Goal: Navigation & Orientation: Find specific page/section

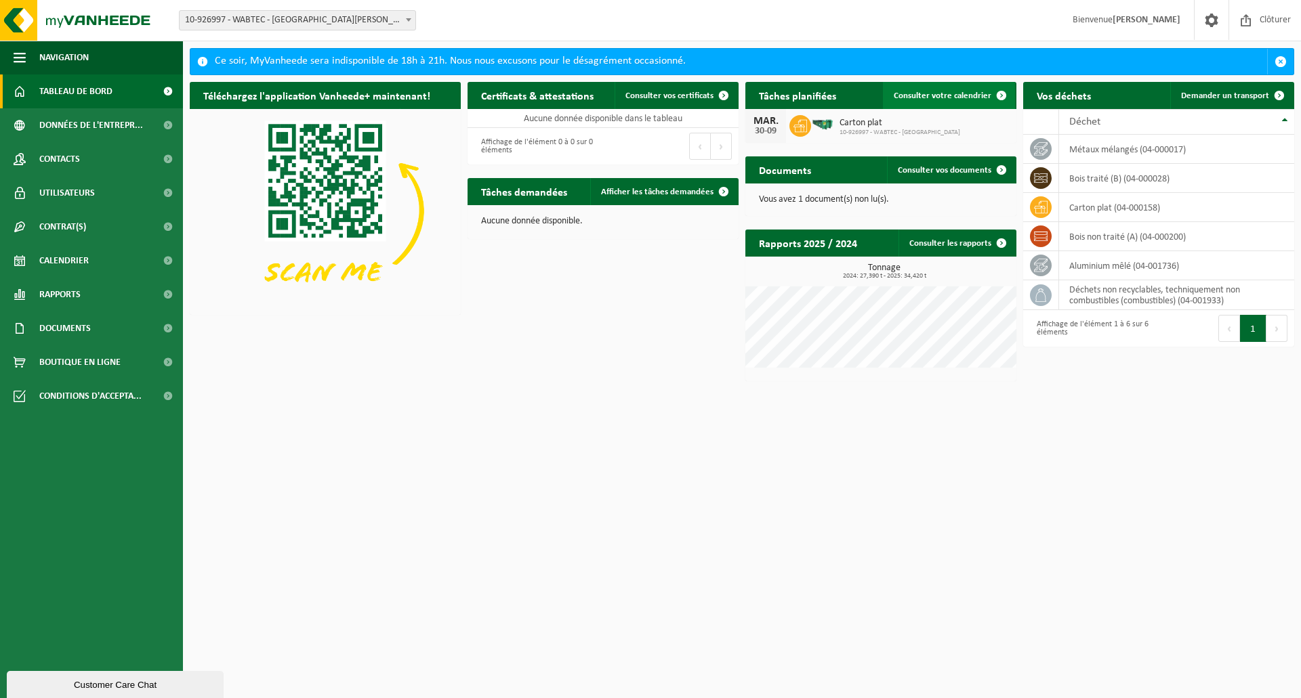
click at [963, 97] on span "Consulter votre calendrier" at bounding box center [942, 95] width 98 height 9
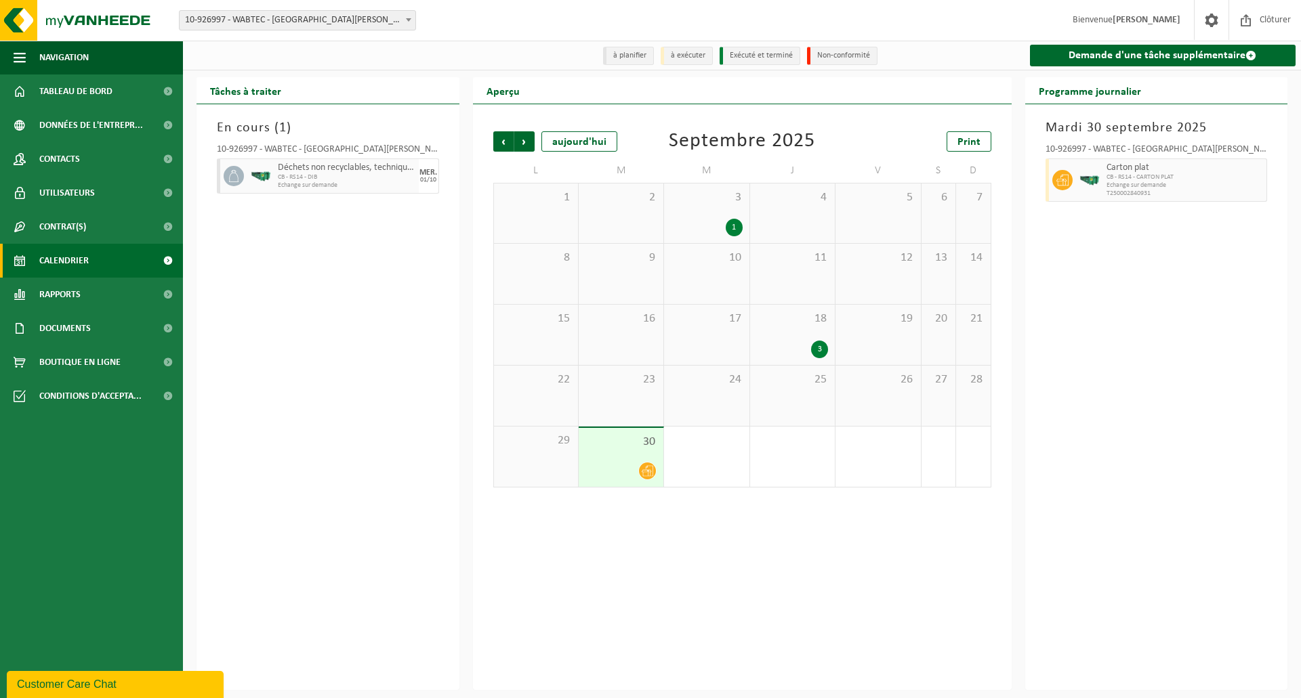
click at [819, 349] on div "3" at bounding box center [819, 350] width 17 height 18
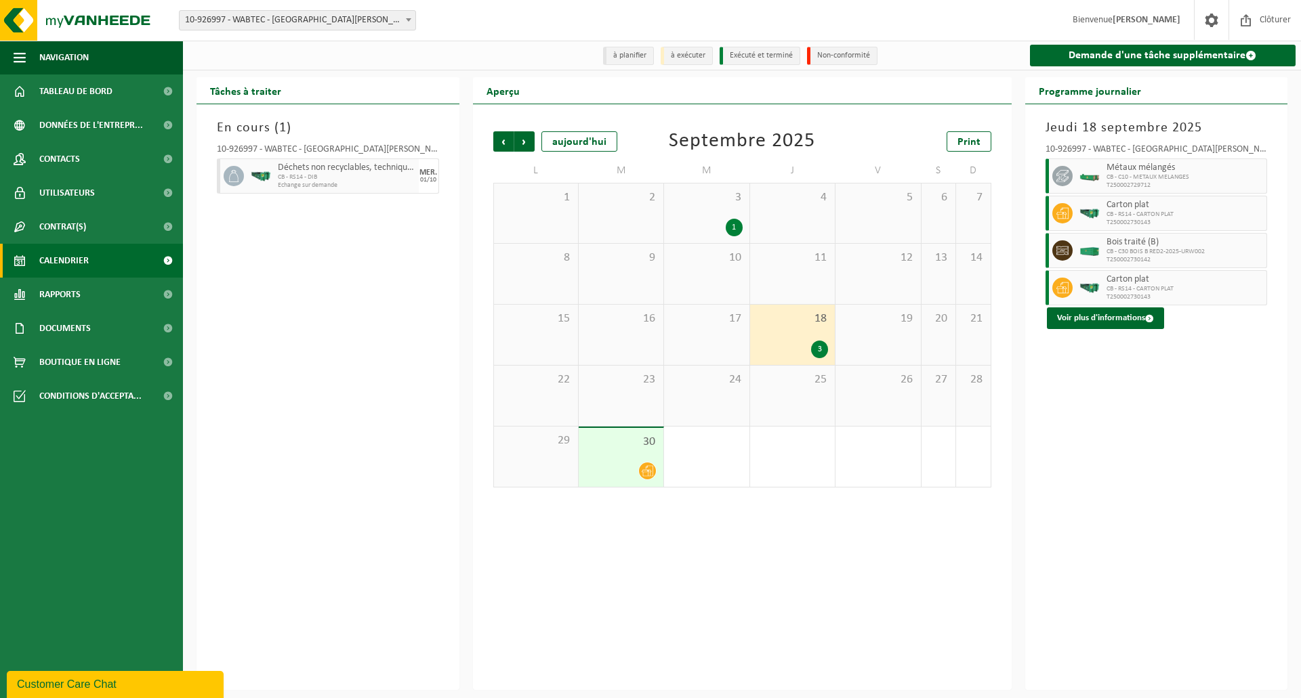
click at [735, 230] on div "1" at bounding box center [733, 228] width 17 height 18
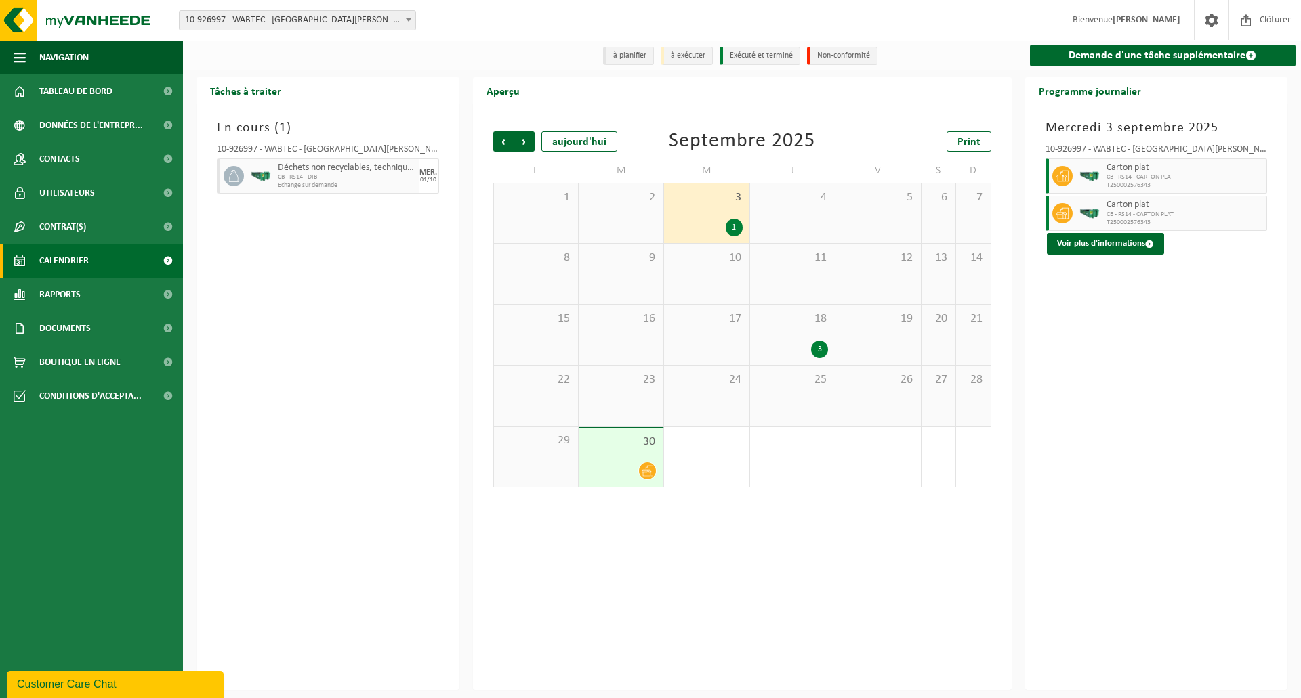
click at [818, 349] on div "3" at bounding box center [819, 350] width 17 height 18
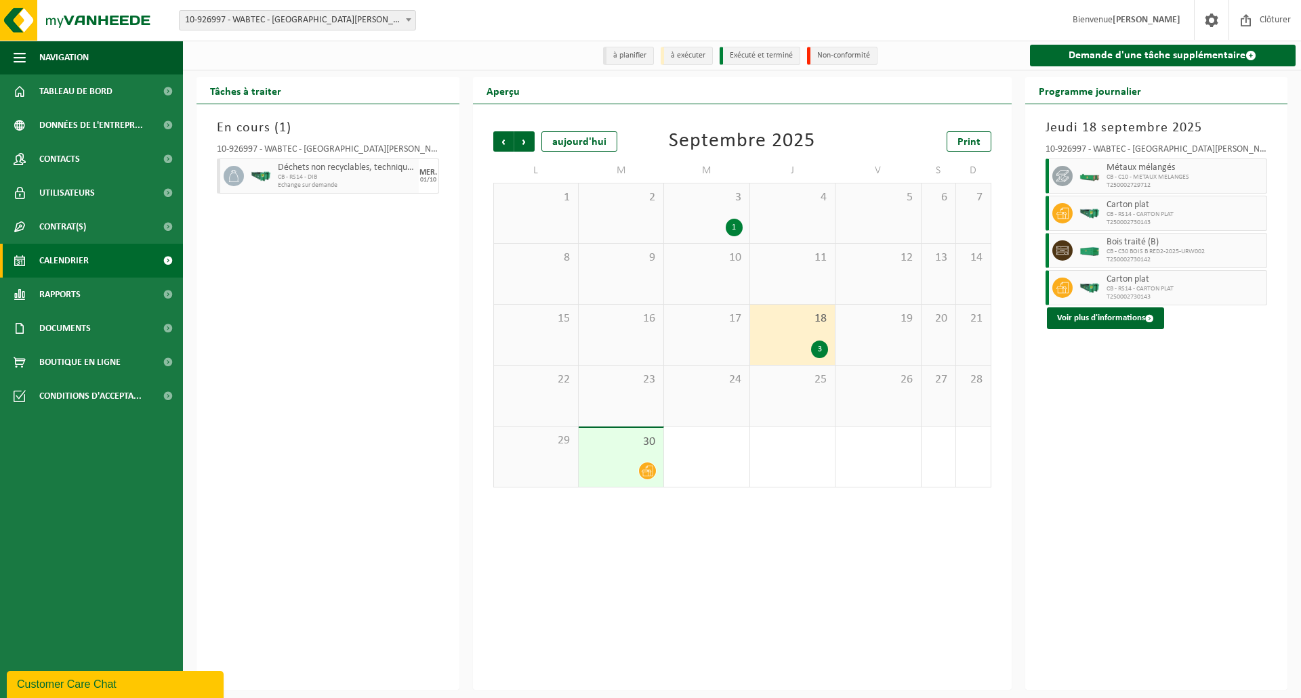
click at [646, 475] on icon at bounding box center [647, 471] width 12 height 12
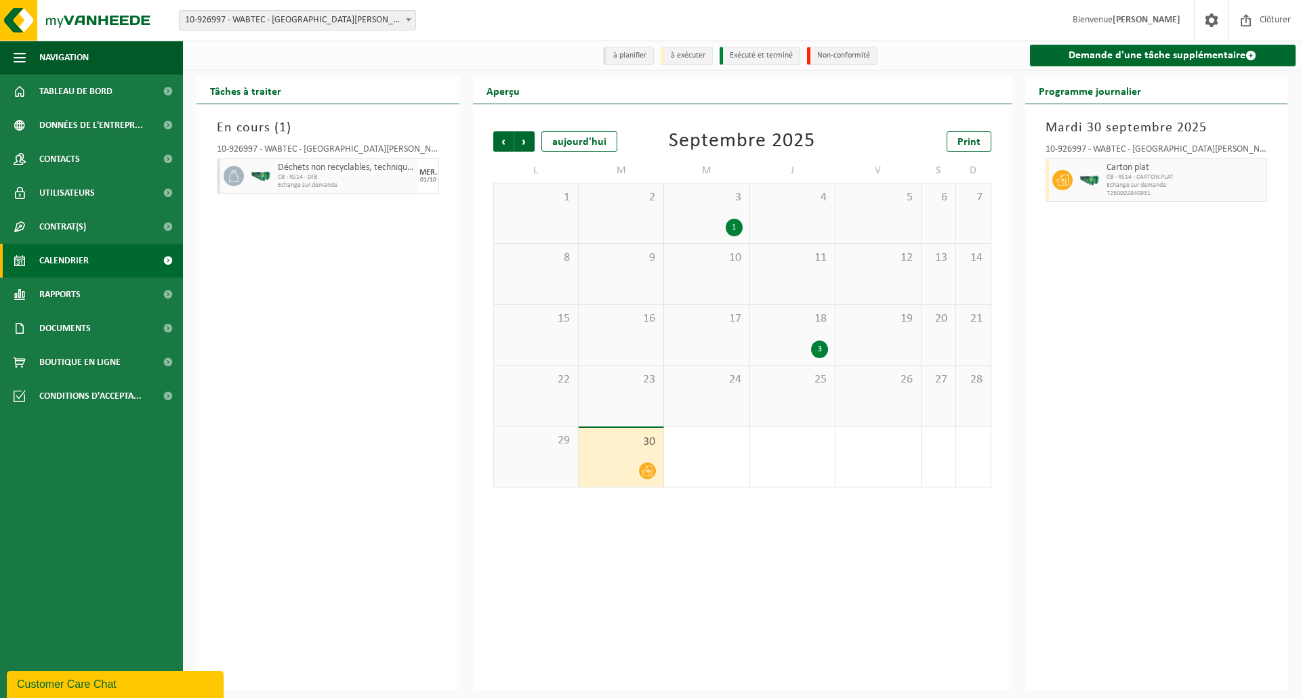
click at [1108, 177] on span "CB - RS14 - CARTON PLAT" at bounding box center [1184, 177] width 157 height 8
drag, startPoint x: 1045, startPoint y: 122, endPoint x: 1231, endPoint y: 131, distance: 185.8
click at [1231, 131] on h3 "Mardi 30 septembre 2025" at bounding box center [1156, 128] width 222 height 20
click at [326, 171] on span "Déchets non recyclables, techniquement non combustibles (combustibles)" at bounding box center [347, 168] width 138 height 11
click at [249, 131] on h3 "En cours ( 1 )" at bounding box center [328, 128] width 222 height 20
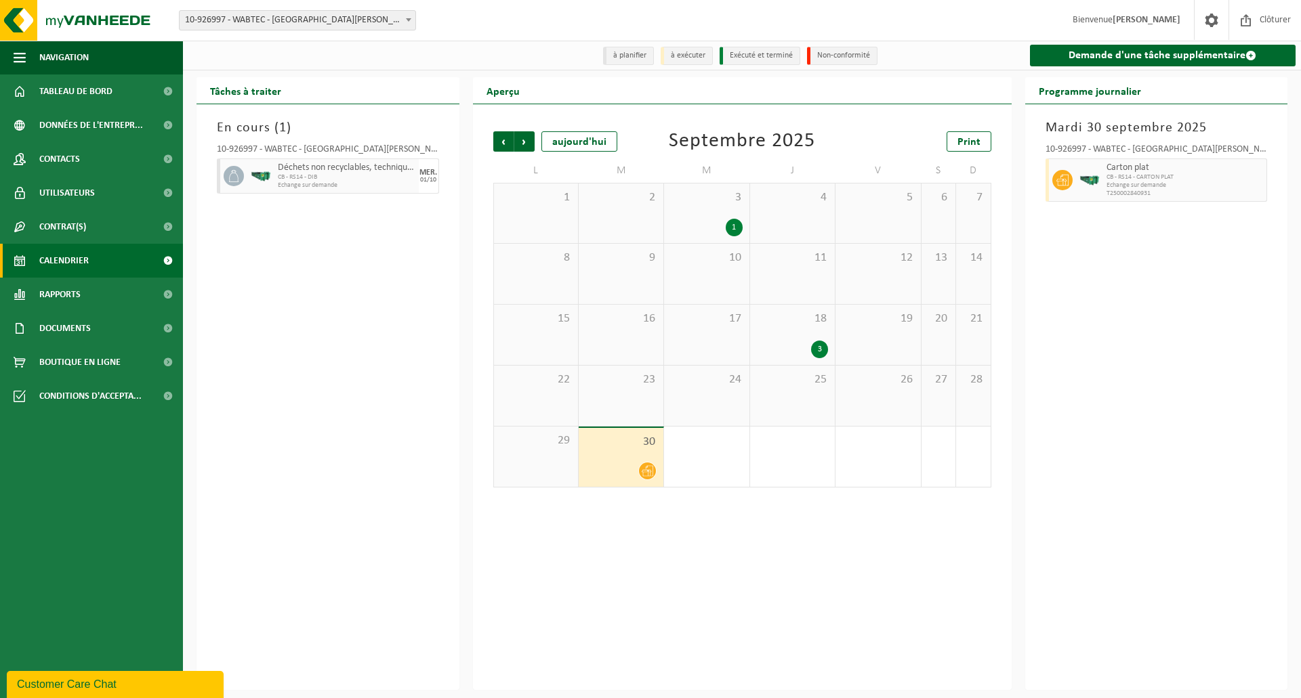
drag, startPoint x: 264, startPoint y: 171, endPoint x: 287, endPoint y: 175, distance: 23.5
click at [266, 172] on div at bounding box center [260, 176] width 27 height 35
click at [314, 177] on span "CB - RS14 - DIB" at bounding box center [347, 177] width 138 height 8
click at [386, 181] on span "CB - RS14 - DIB" at bounding box center [347, 177] width 138 height 8
click at [522, 138] on span "Suivant" at bounding box center [524, 141] width 20 height 20
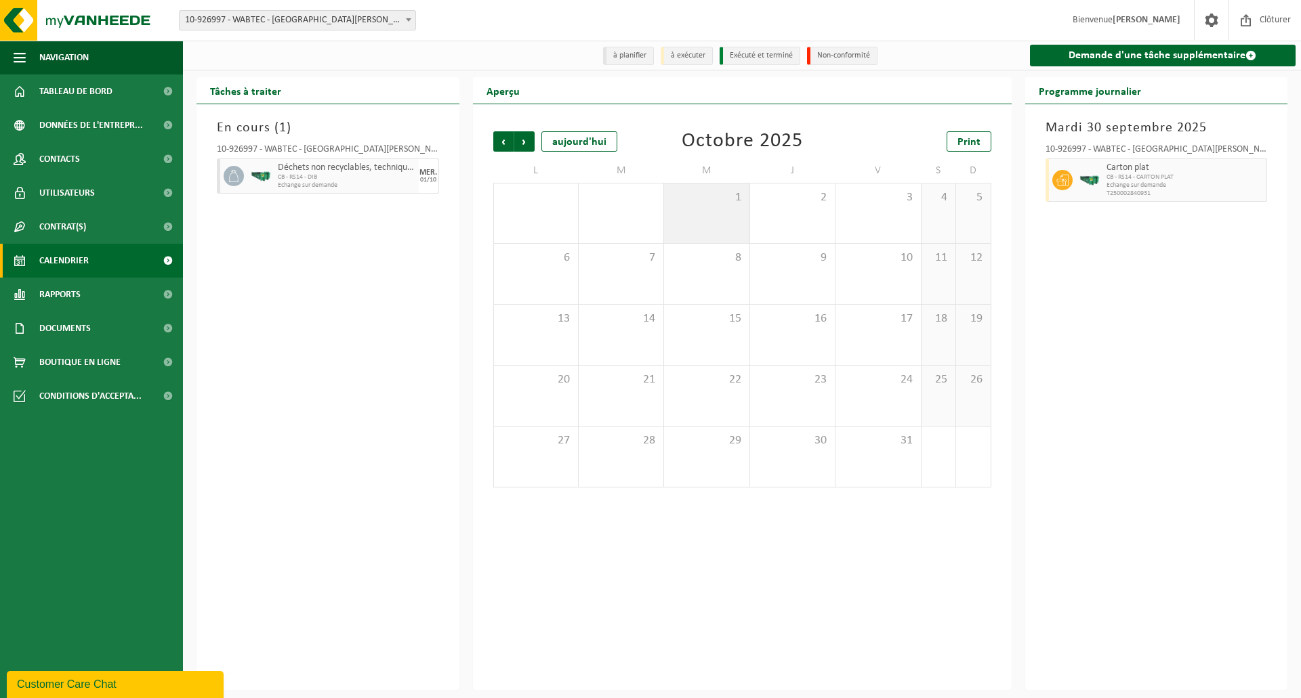
click at [702, 223] on div "1" at bounding box center [706, 214] width 85 height 60
click at [247, 170] on div at bounding box center [260, 176] width 27 height 35
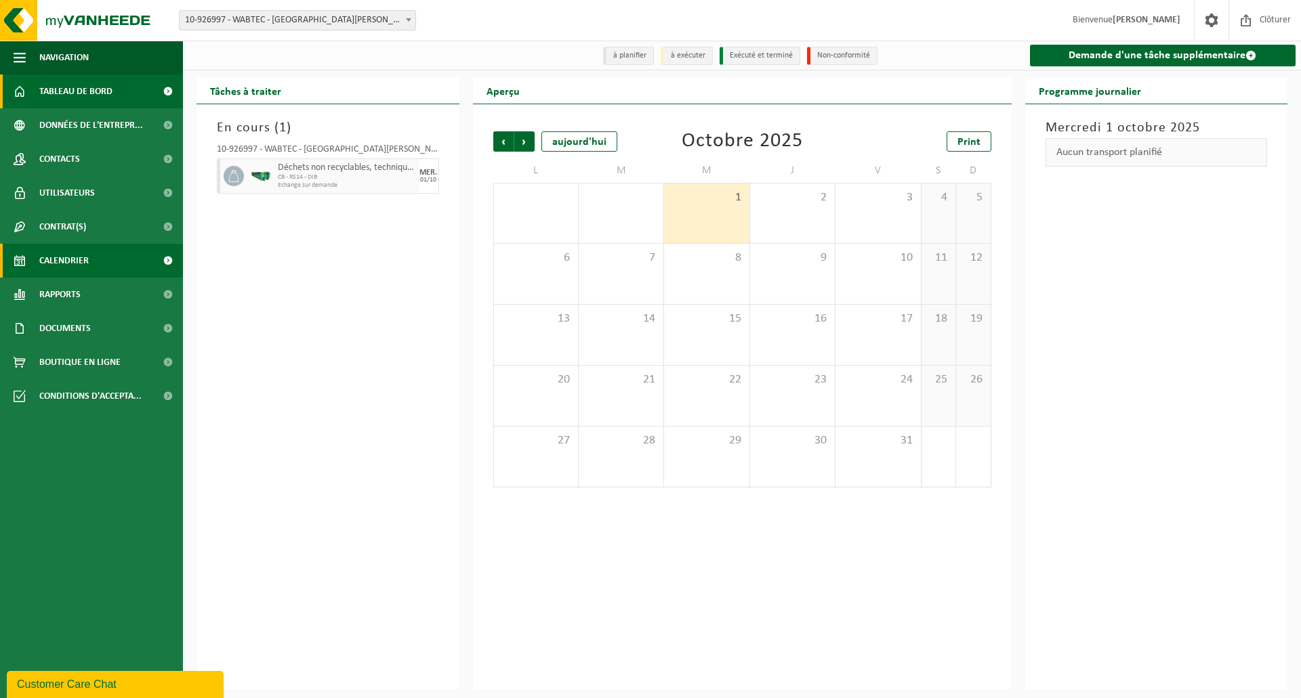
click at [58, 86] on span "Tableau de bord" at bounding box center [75, 92] width 73 height 34
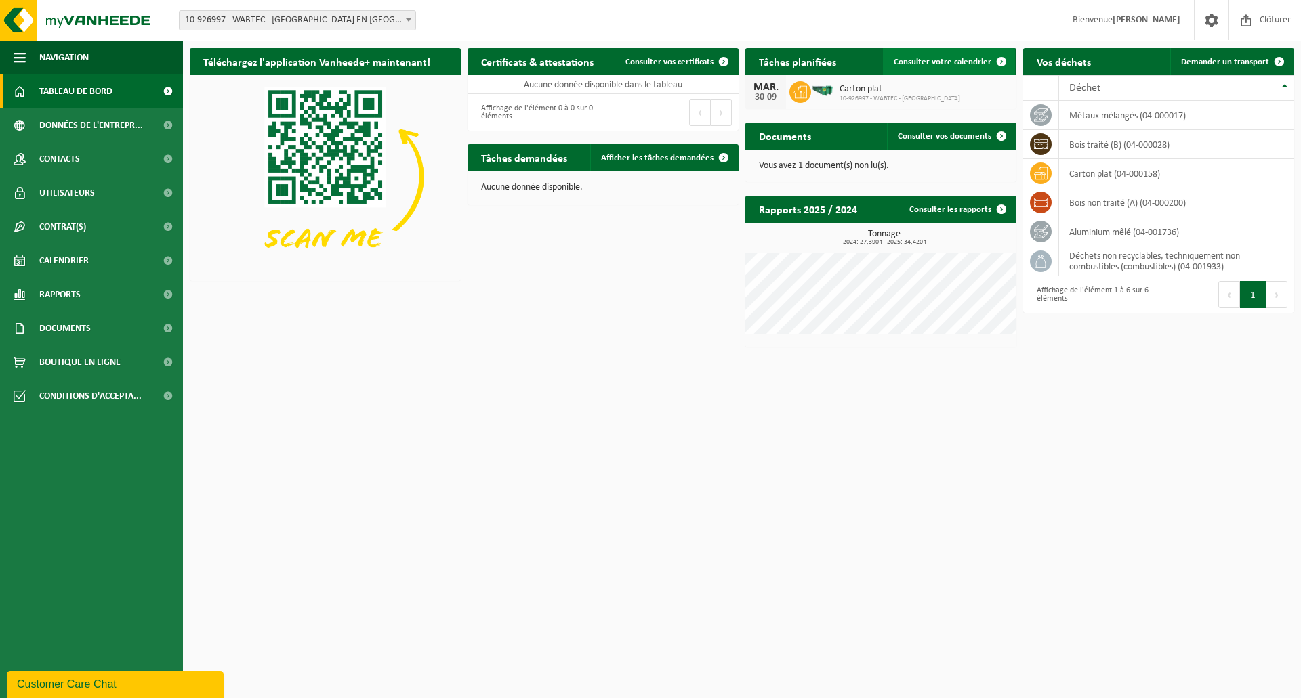
click at [985, 66] on span "Consulter votre calendrier" at bounding box center [942, 62] width 98 height 9
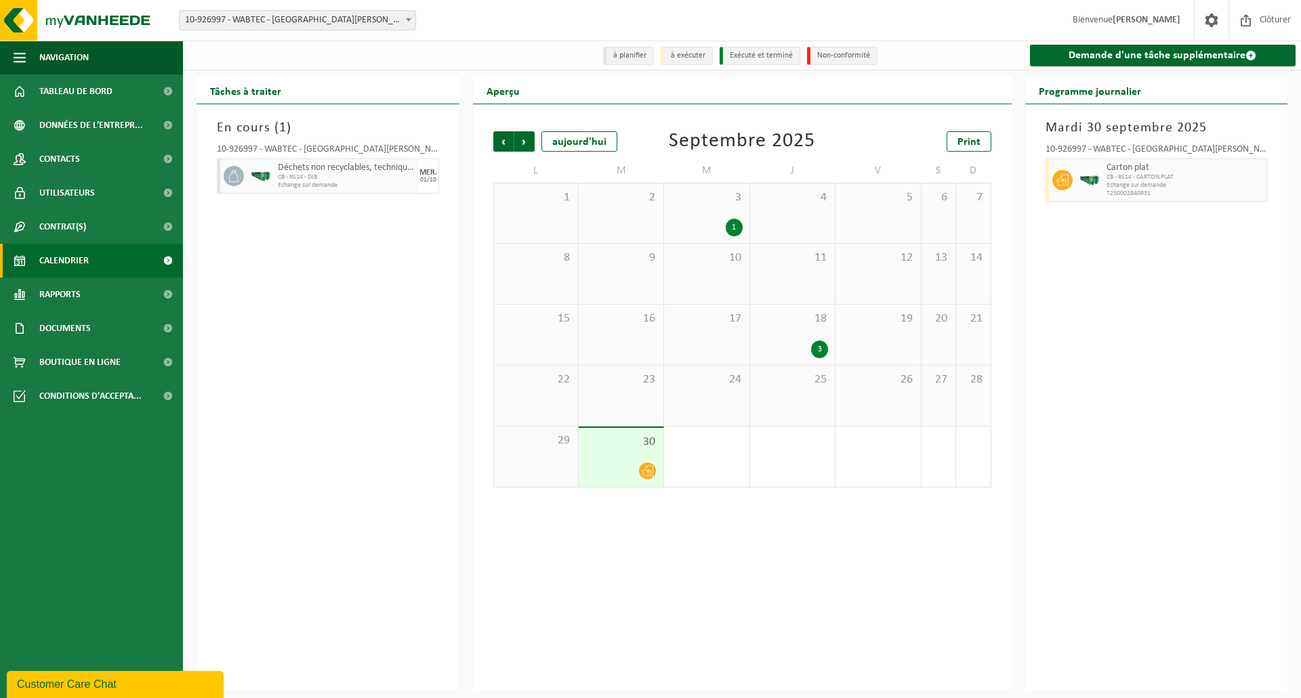
click at [814, 331] on div "18 3" at bounding box center [792, 335] width 85 height 60
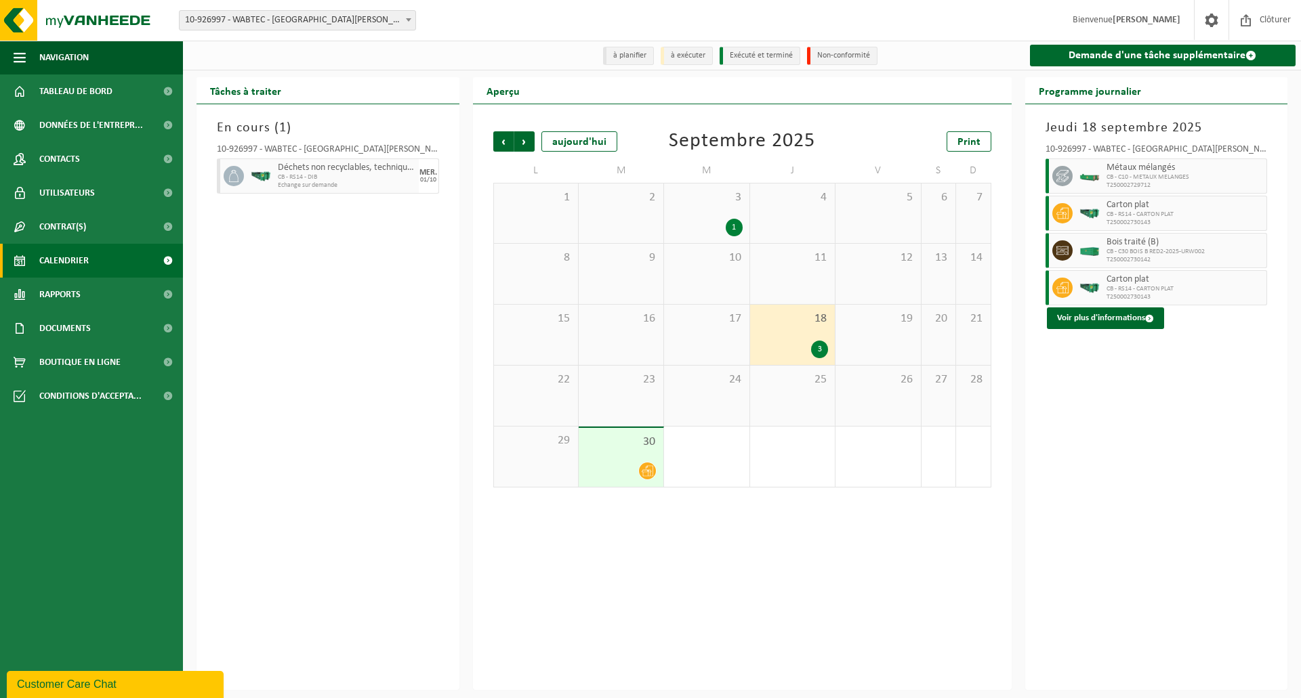
click at [714, 194] on span "3" at bounding box center [706, 197] width 71 height 15
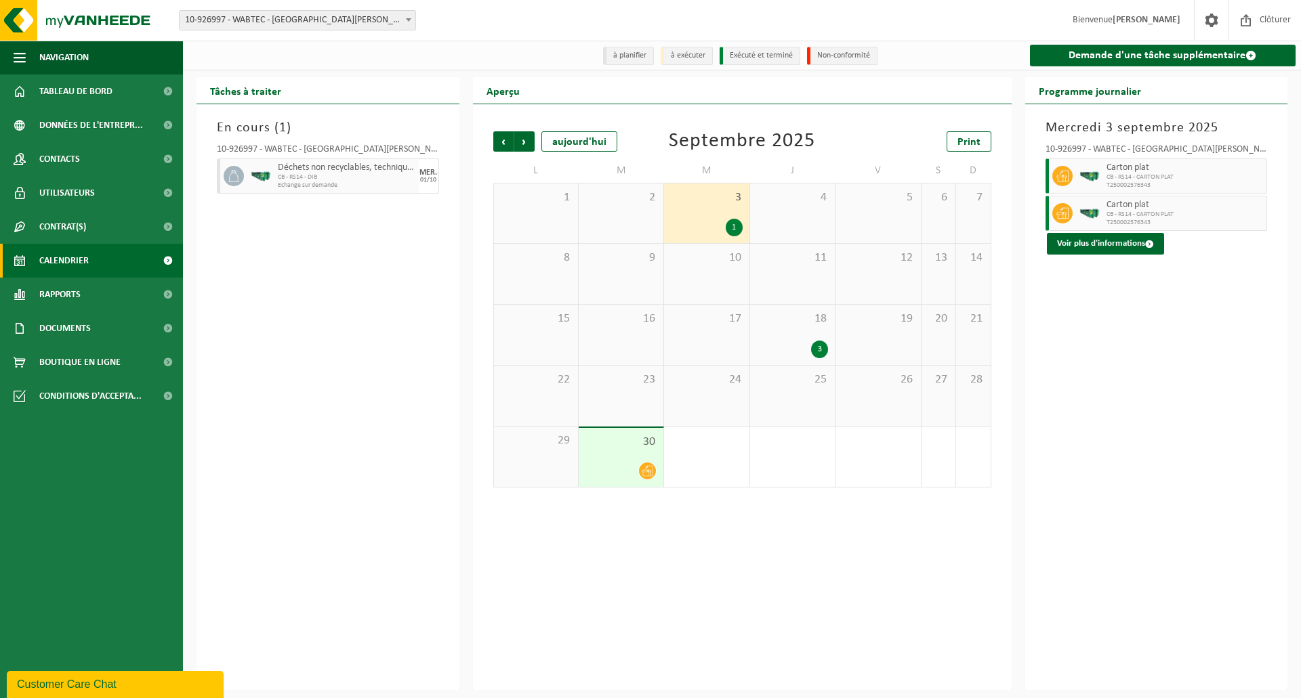
click at [309, 175] on span "CB - RS14 - DIB" at bounding box center [347, 177] width 138 height 8
click at [270, 152] on div "10-926997 - WABTEC - [GEOGRAPHIC_DATA] EN [GEOGRAPHIC_DATA]" at bounding box center [328, 152] width 222 height 14
click at [69, 391] on span "Conditions d'accepta..." at bounding box center [90, 396] width 102 height 34
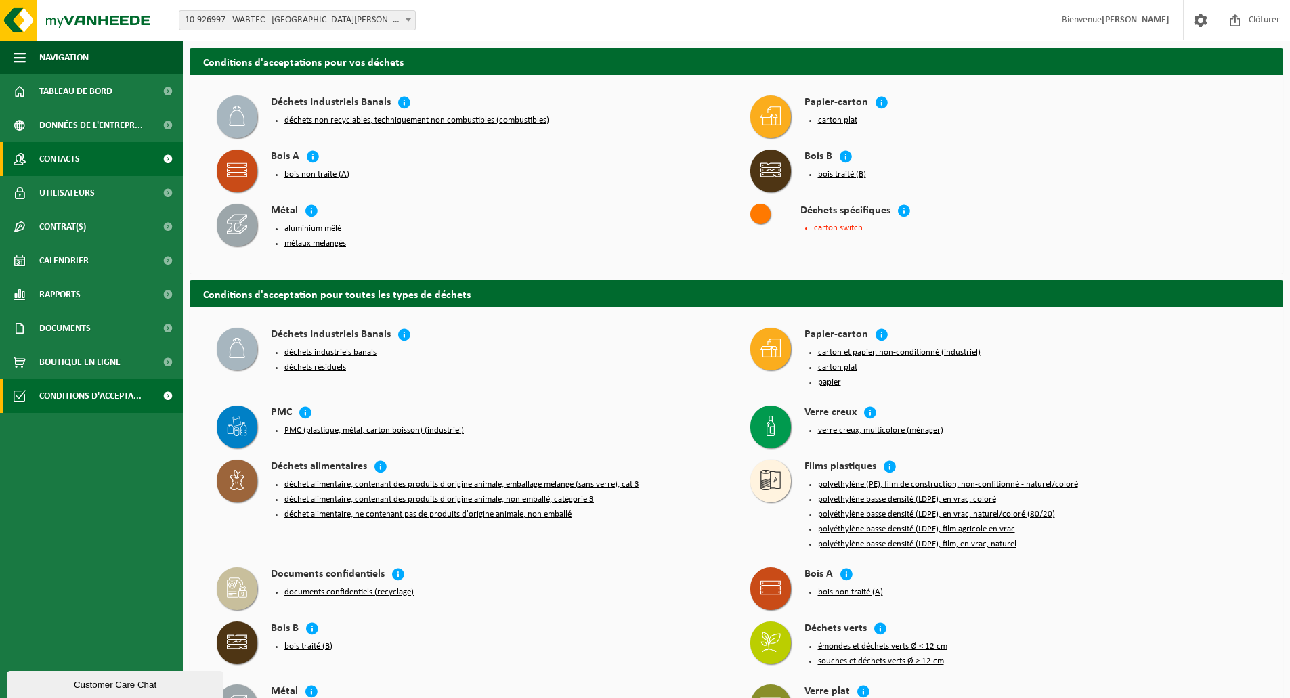
click at [72, 164] on span "Contacts" at bounding box center [59, 159] width 41 height 34
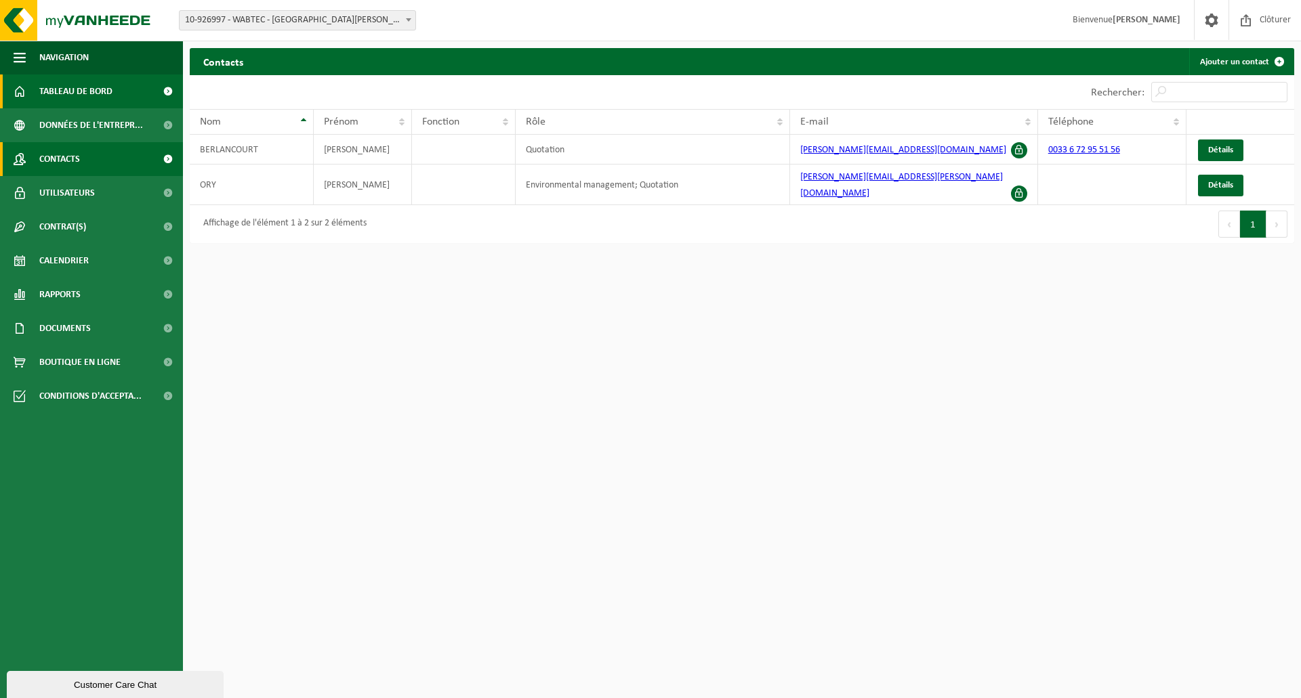
click at [59, 84] on span "Tableau de bord" at bounding box center [75, 92] width 73 height 34
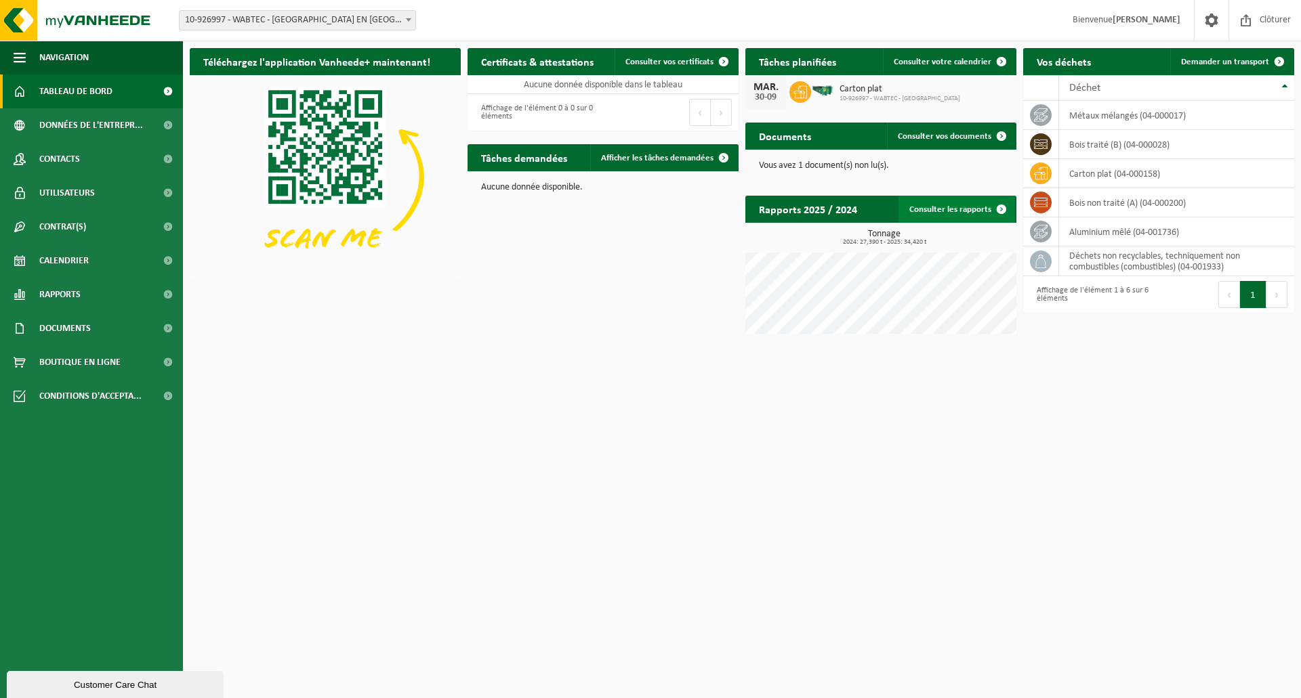
click at [977, 211] on link "Consulter les rapports" at bounding box center [956, 209] width 117 height 27
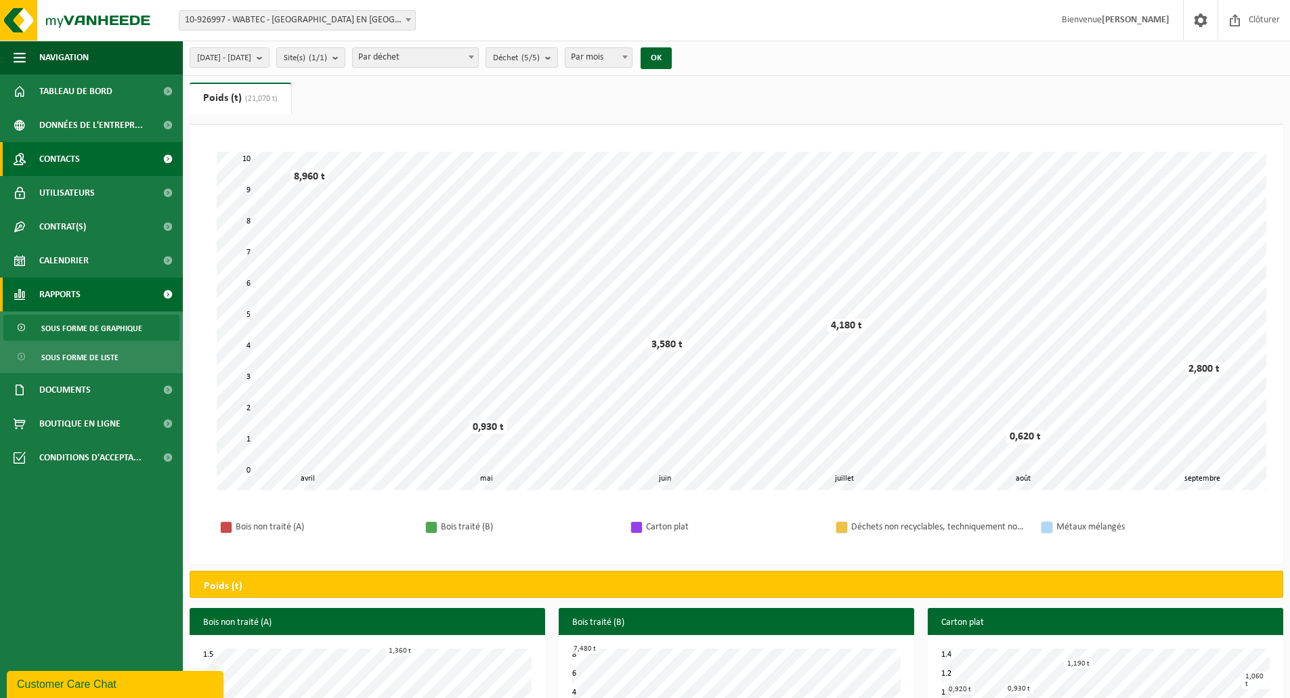
click at [62, 148] on span "Contacts" at bounding box center [59, 159] width 41 height 34
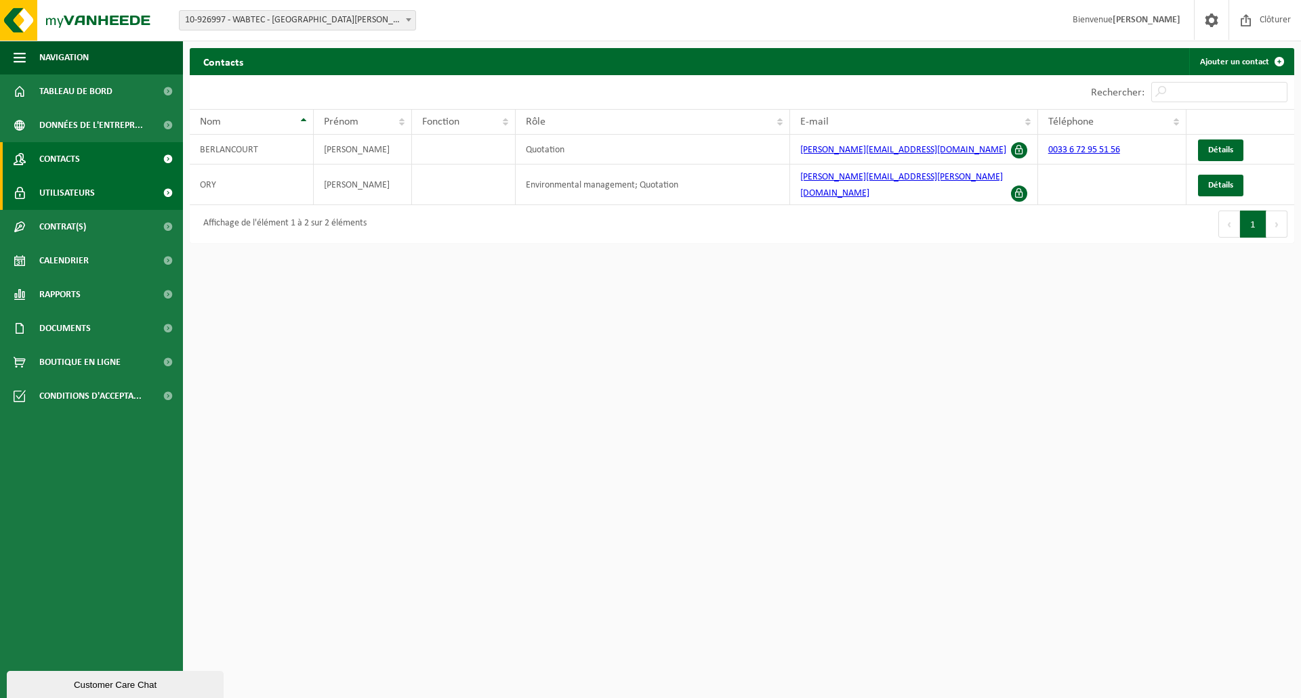
click at [70, 194] on span "Utilisateurs" at bounding box center [67, 193] width 56 height 34
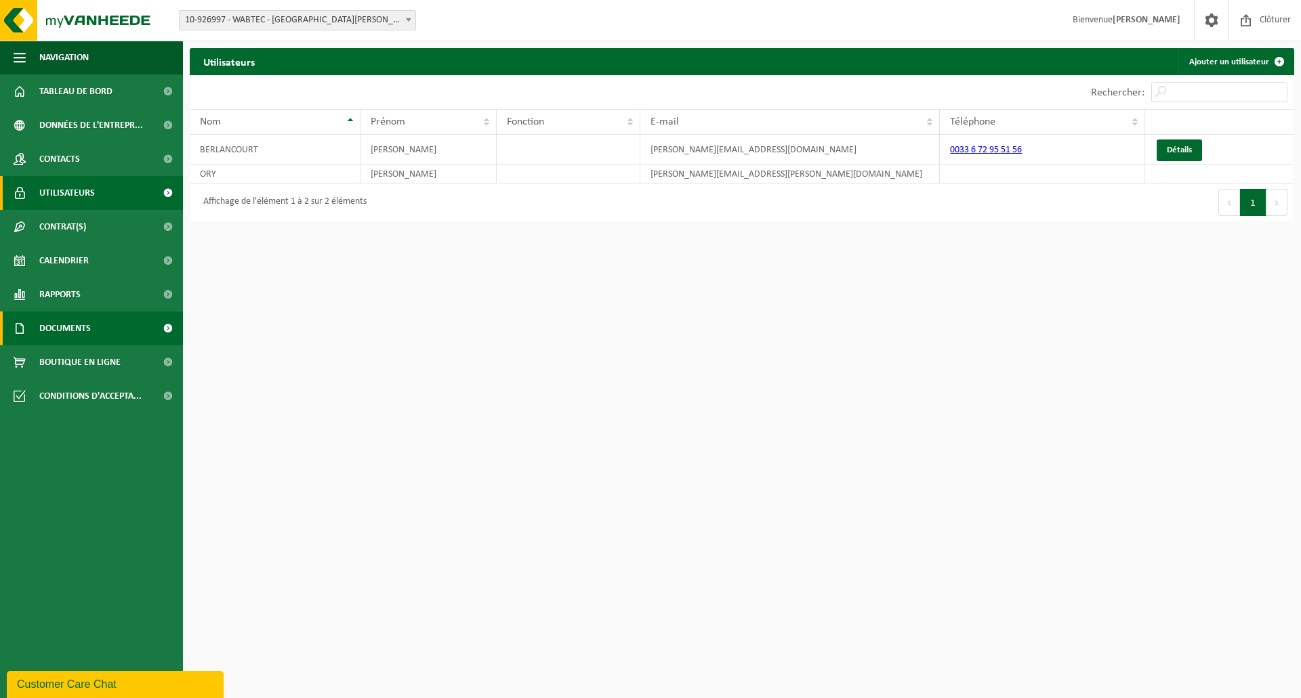
click at [66, 324] on span "Documents" at bounding box center [64, 329] width 51 height 34
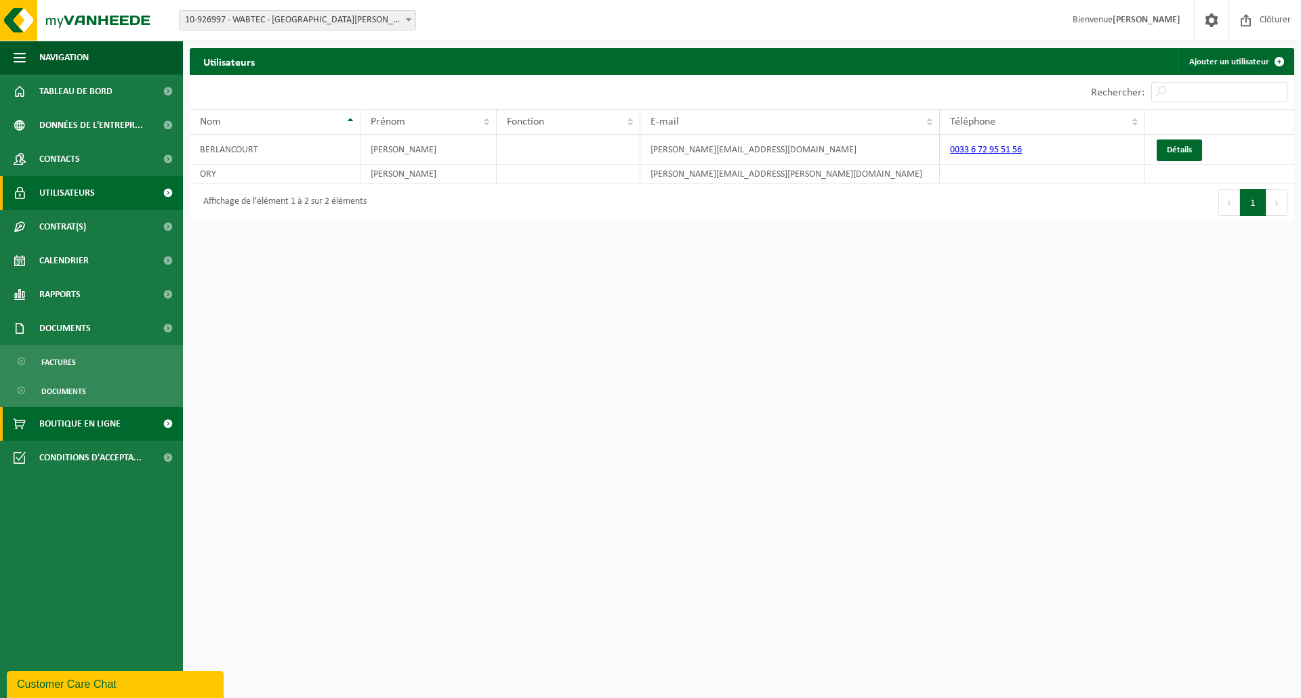
click at [66, 417] on span "Boutique en ligne" at bounding box center [79, 424] width 81 height 34
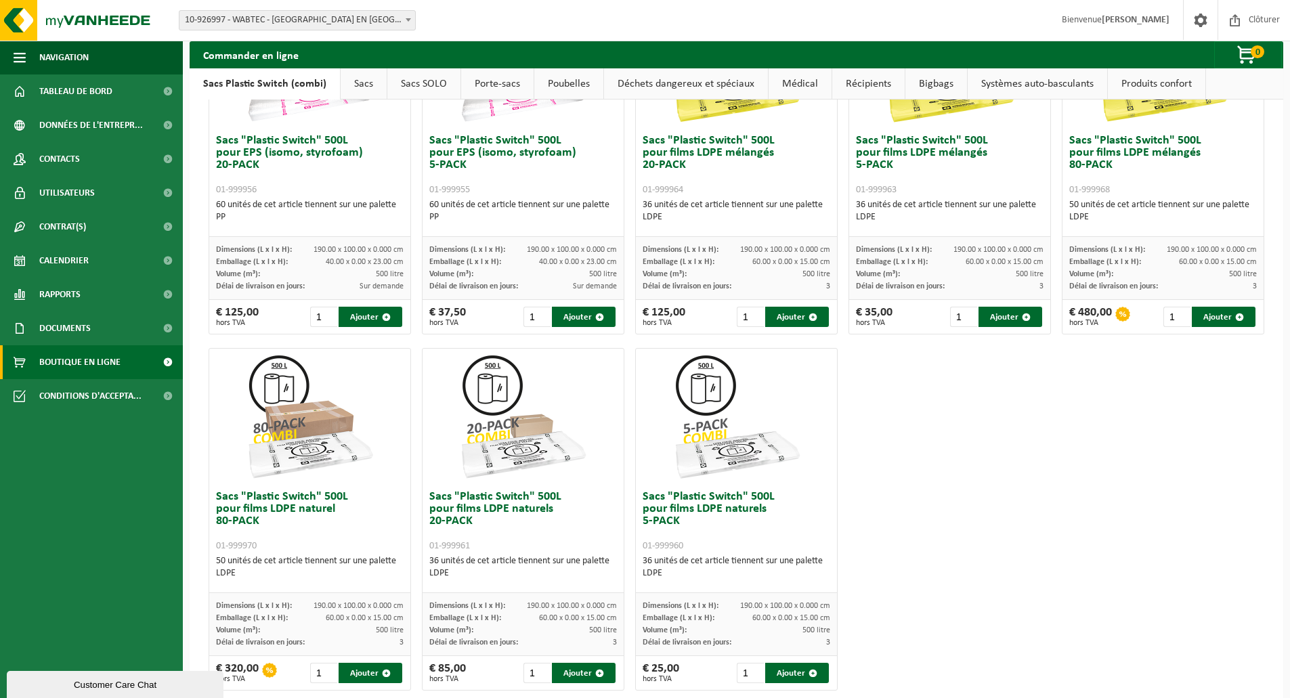
scroll to position [518, 0]
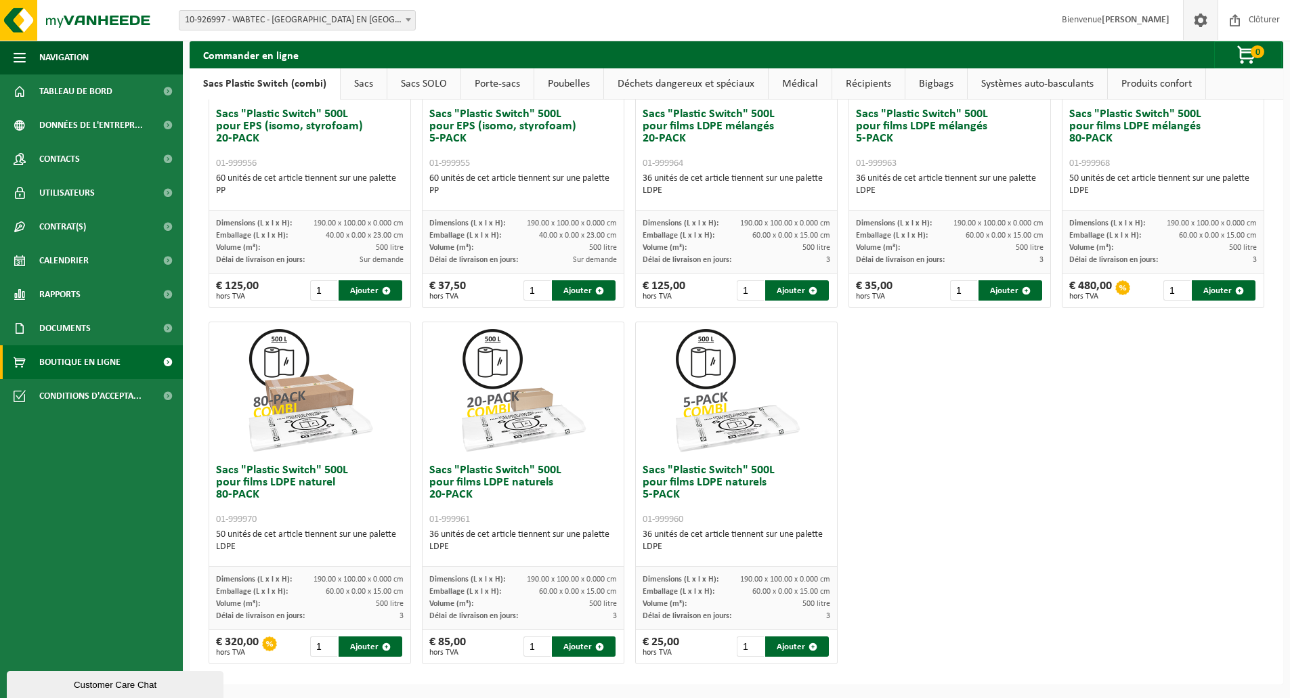
click at [1200, 25] on span at bounding box center [1201, 20] width 20 height 40
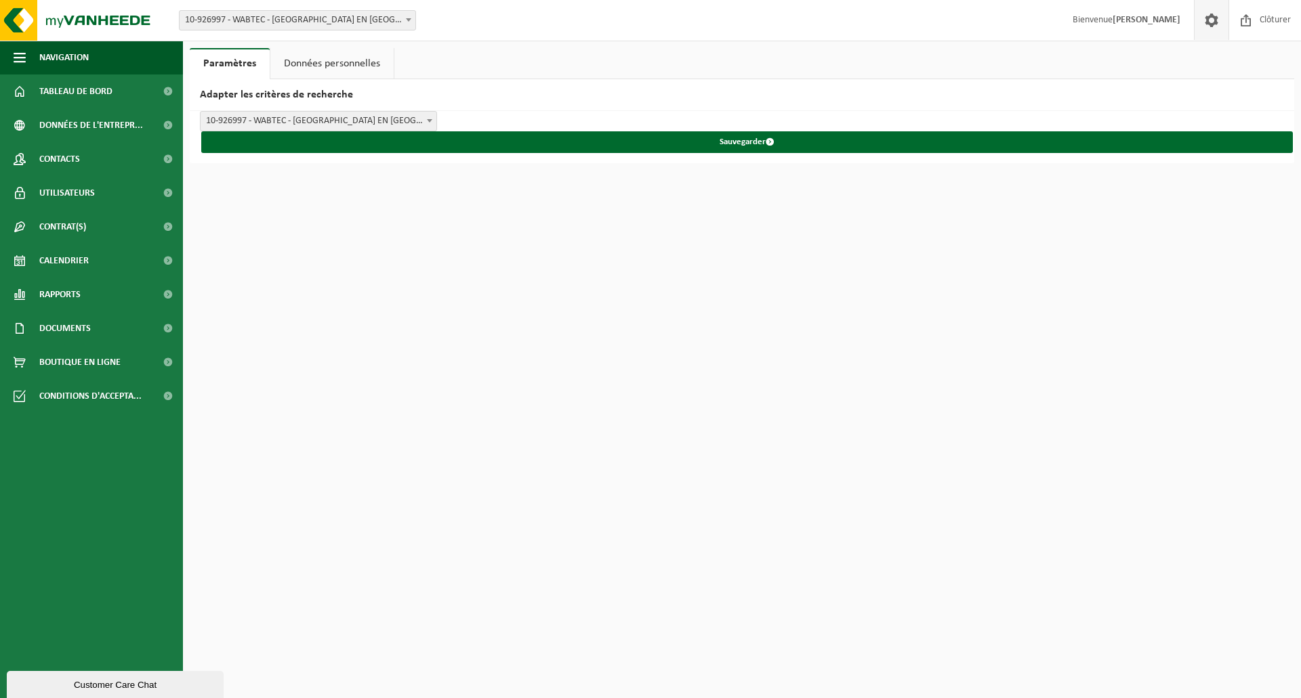
click at [339, 54] on link "Données personnelles" at bounding box center [331, 63] width 123 height 31
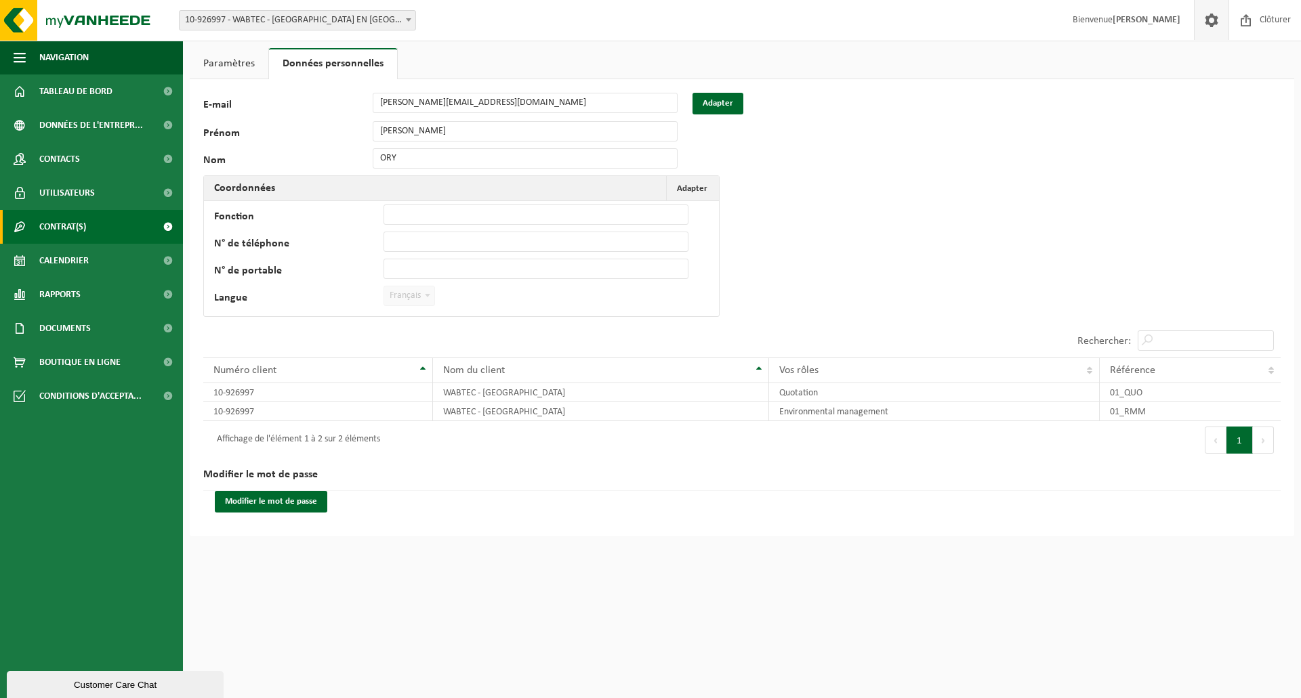
click at [57, 230] on span "Contrat(s)" at bounding box center [62, 227] width 47 height 34
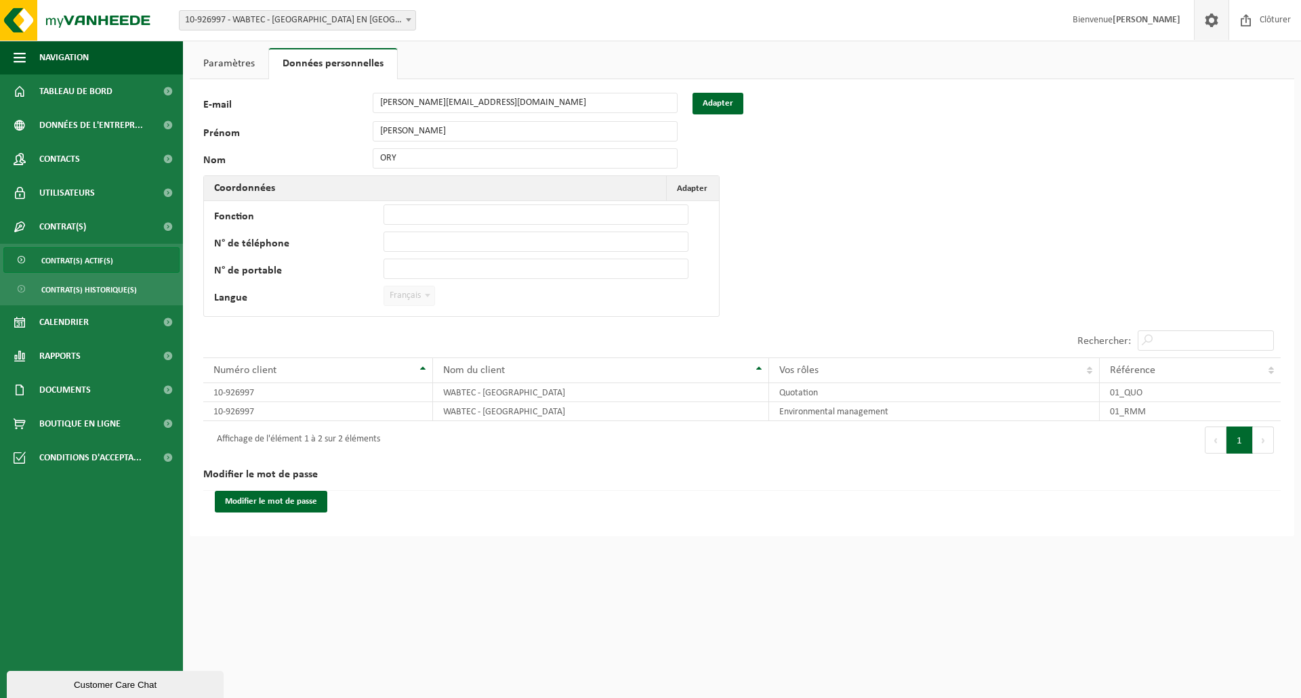
click at [70, 260] on span "Contrat(s) actif(s)" at bounding box center [77, 261] width 72 height 26
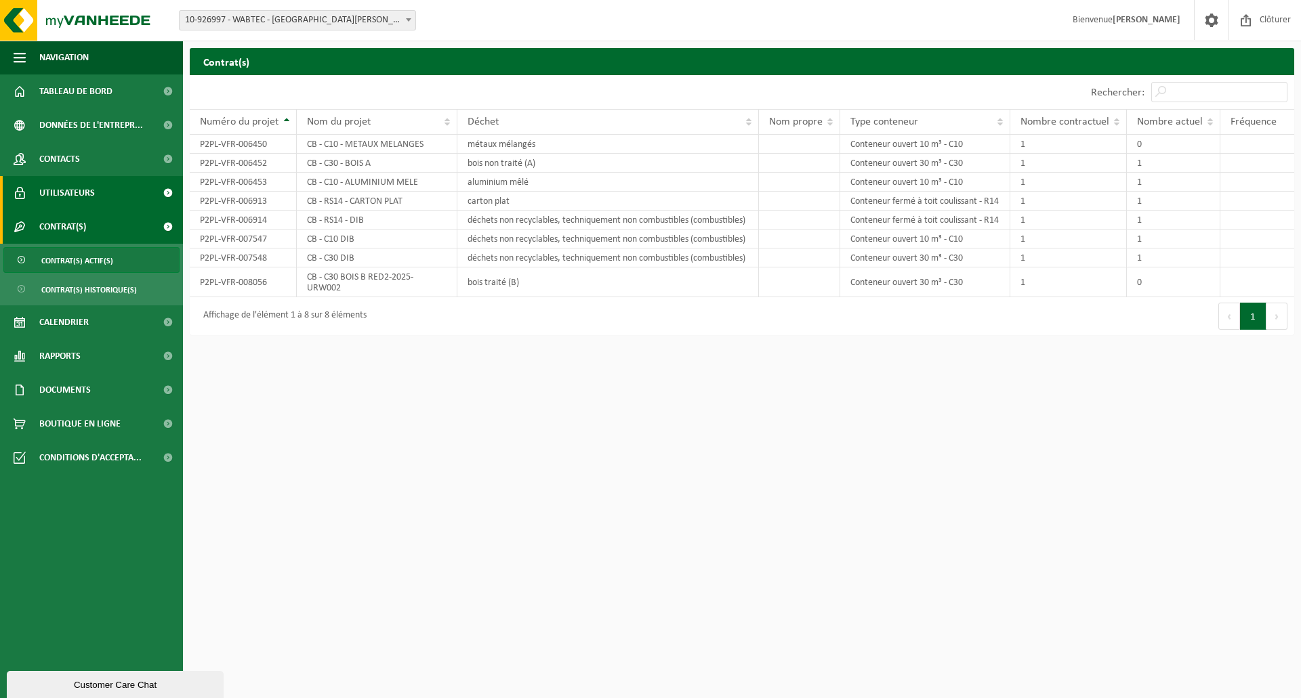
click at [59, 195] on span "Utilisateurs" at bounding box center [67, 193] width 56 height 34
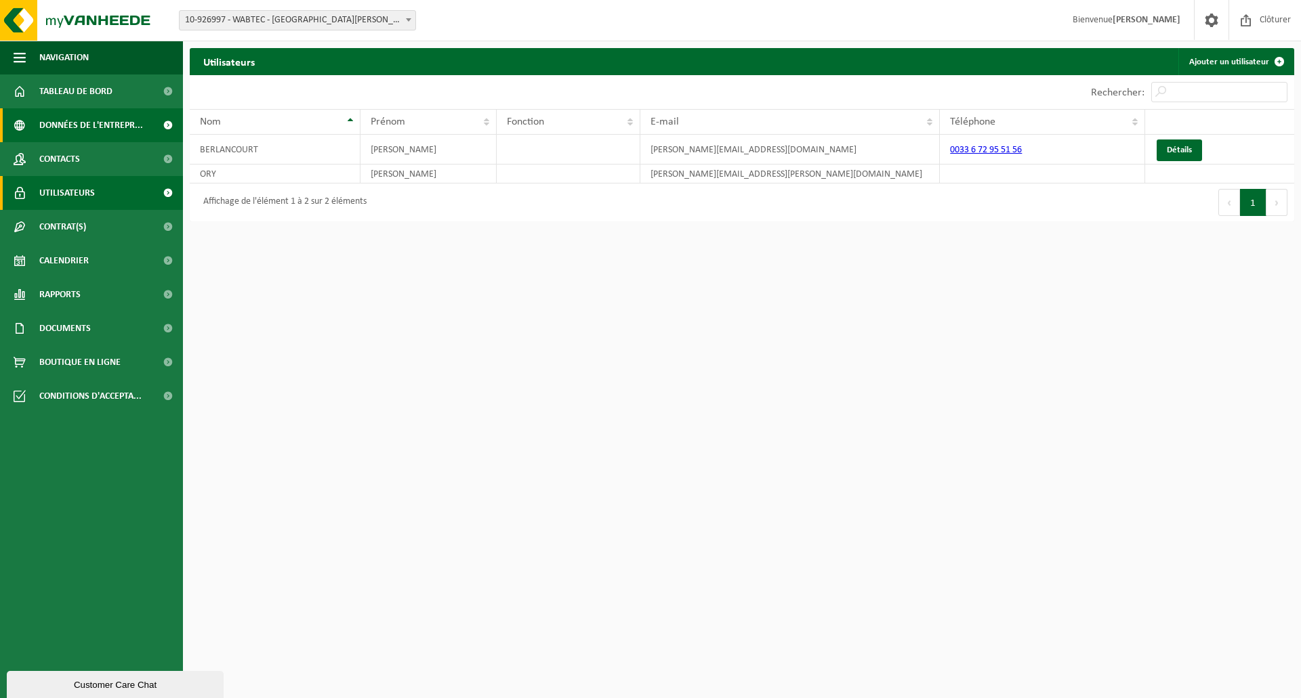
click at [64, 119] on span "Données de l'entrepr..." at bounding box center [91, 125] width 104 height 34
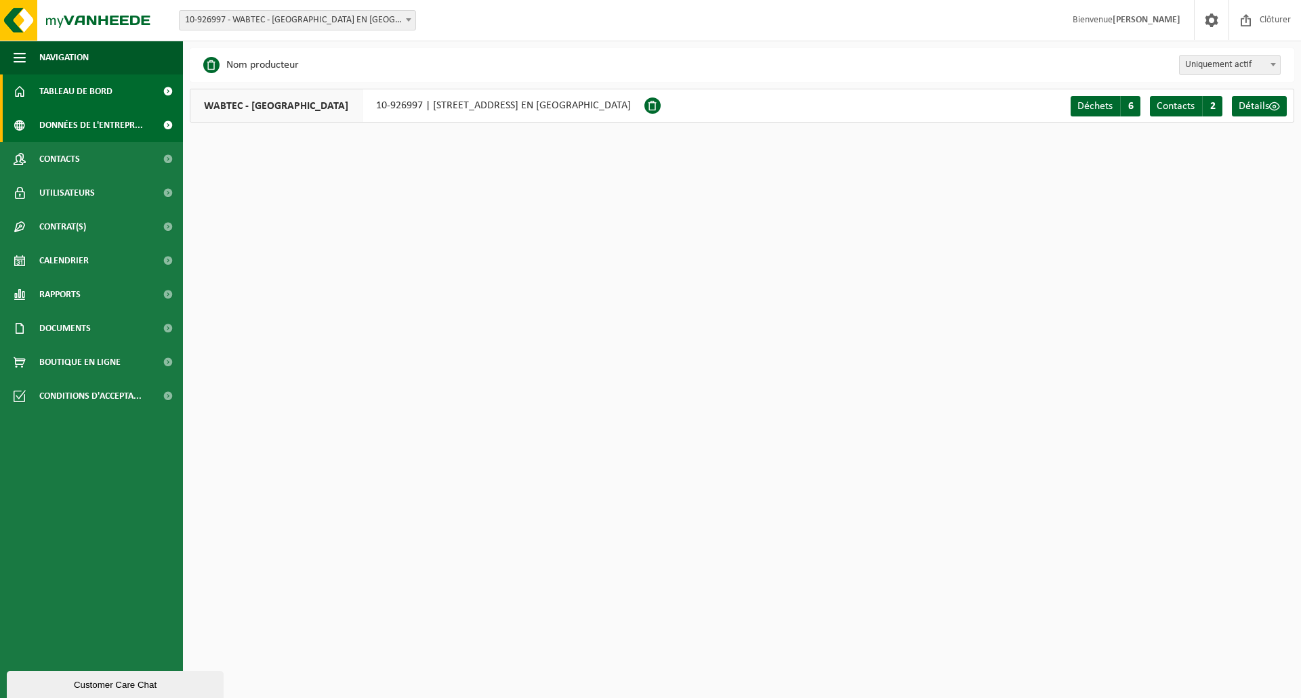
click at [66, 95] on span "Tableau de bord" at bounding box center [75, 92] width 73 height 34
